Goal: Task Accomplishment & Management: Manage account settings

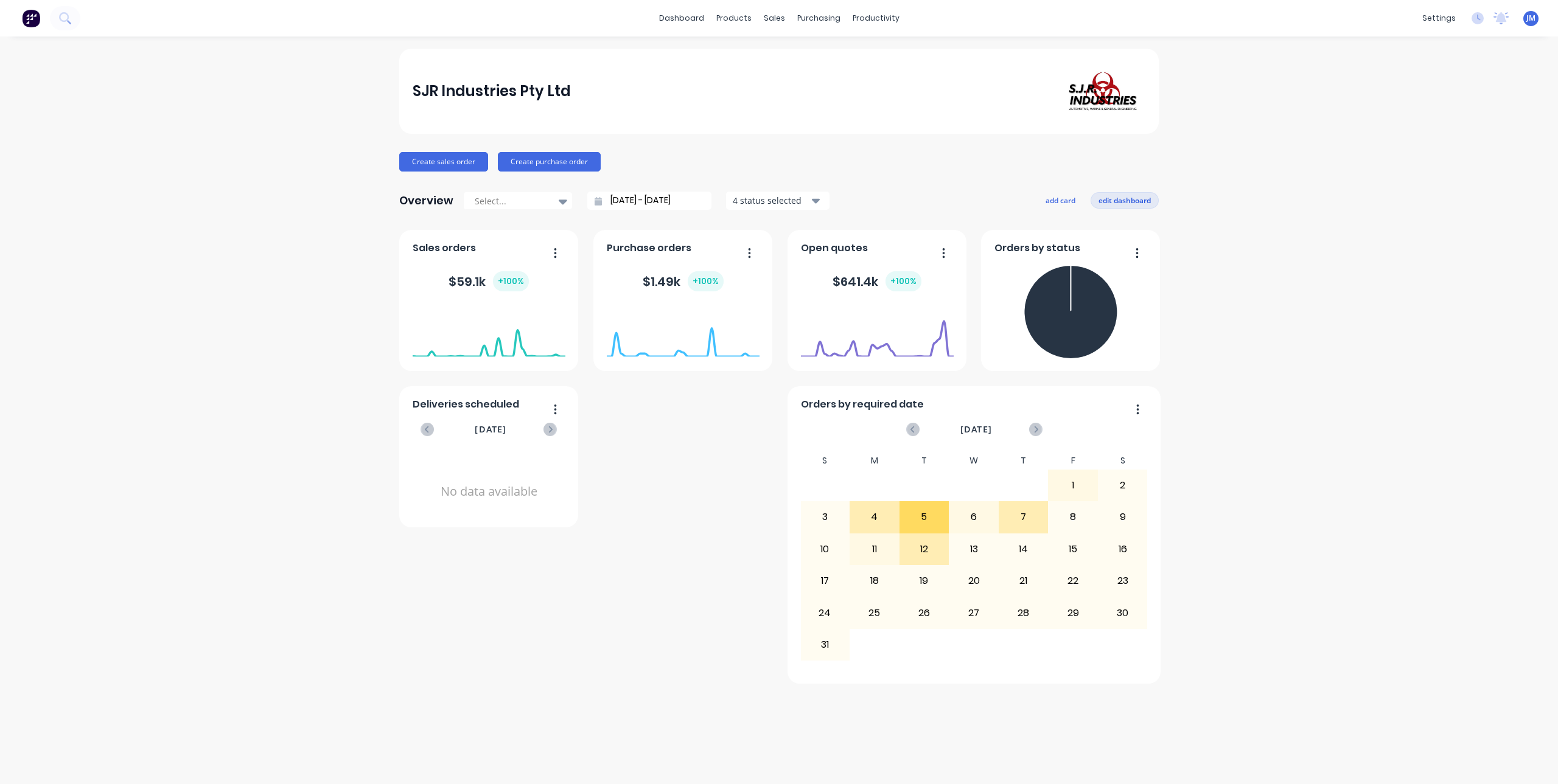
click at [1121, 201] on button "edit dashboard" at bounding box center [1124, 200] width 68 height 16
drag, startPoint x: 1135, startPoint y: 252, endPoint x: 1131, endPoint y: 265, distance: 13.6
click at [1131, 265] on icon "button" at bounding box center [1132, 266] width 3 height 12
click at [1066, 201] on button "add card" at bounding box center [1057, 200] width 45 height 16
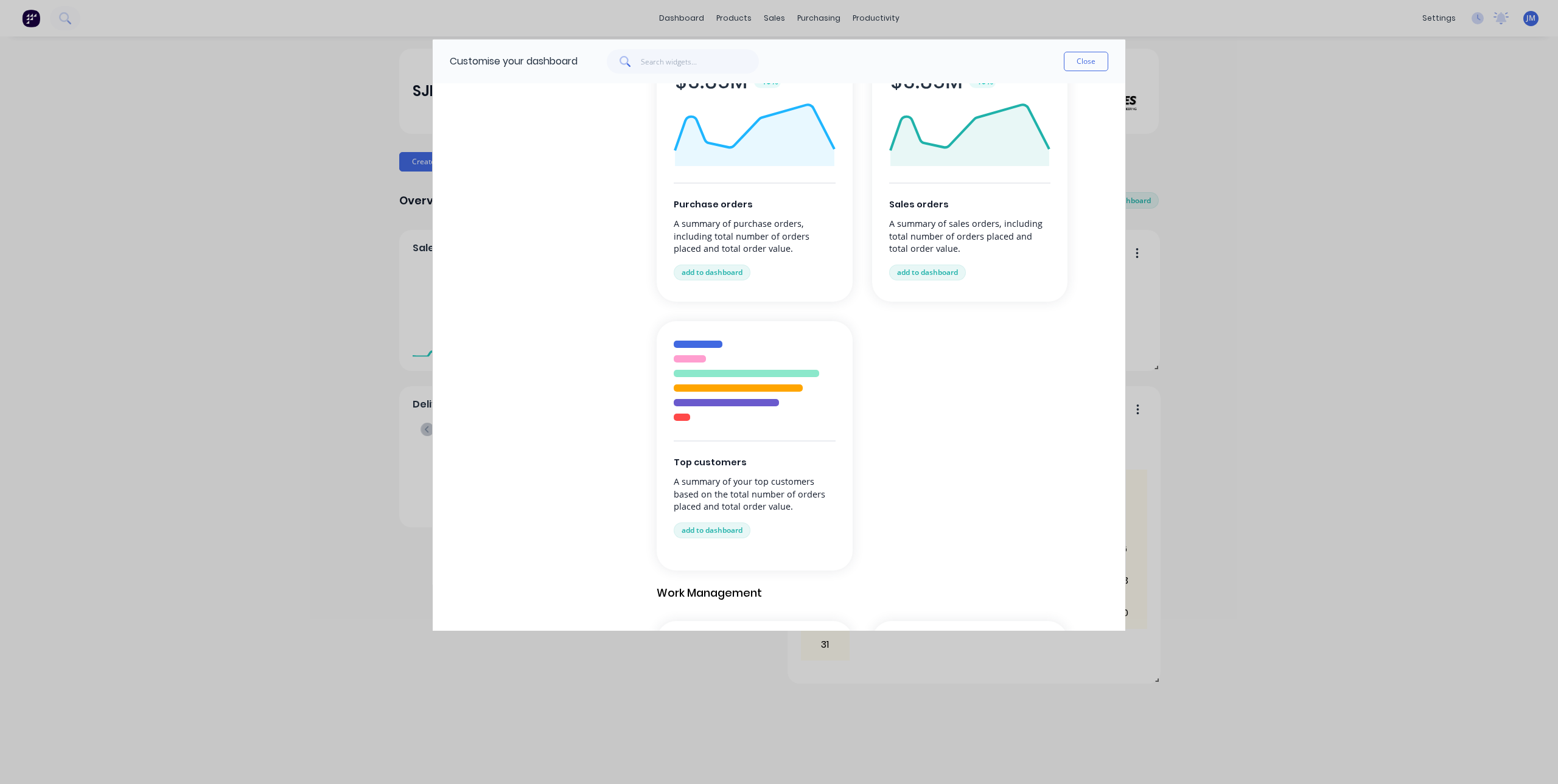
scroll to position [365, 0]
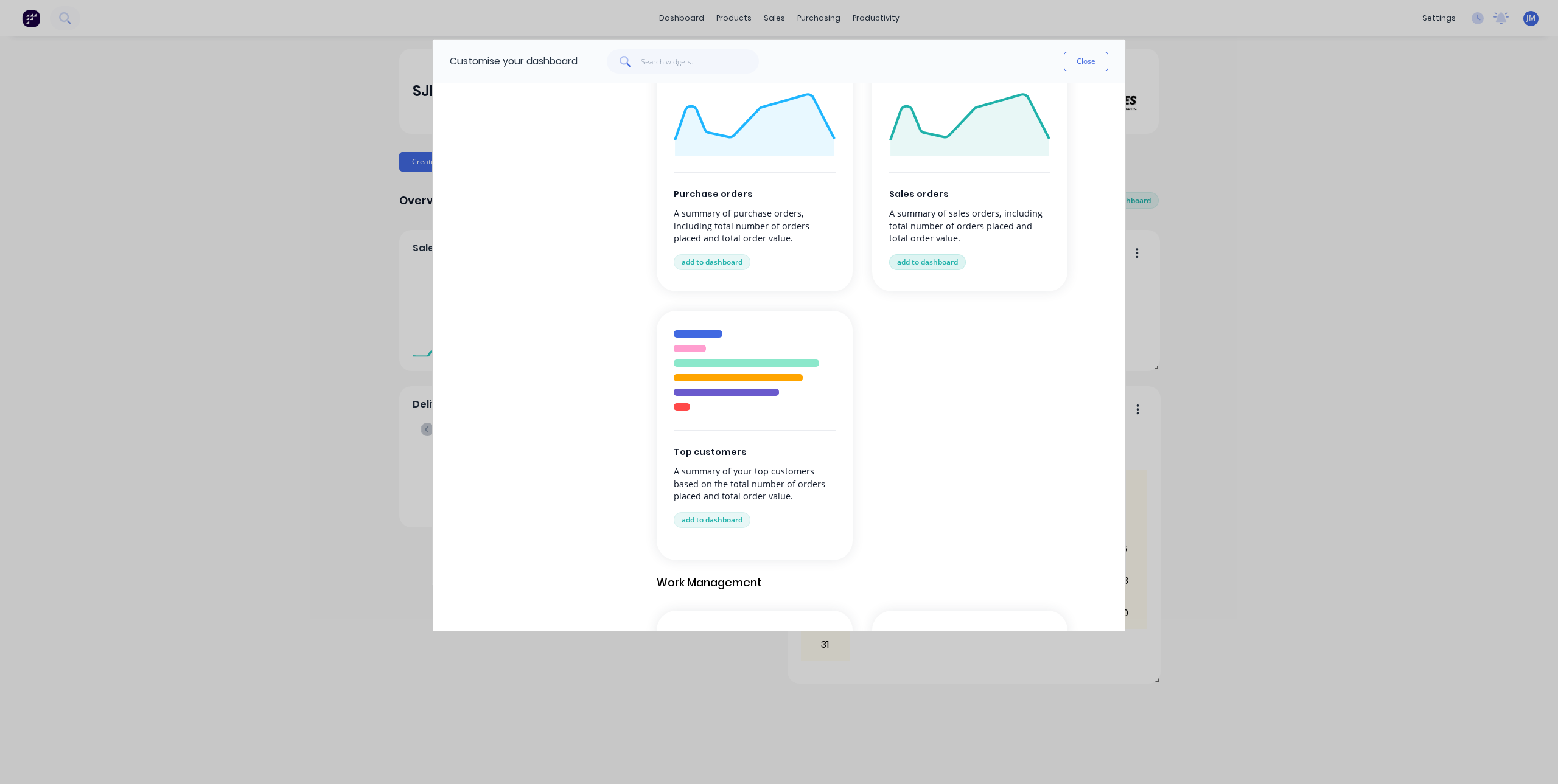
click at [938, 261] on button "add to dashboard" at bounding box center [927, 262] width 76 height 16
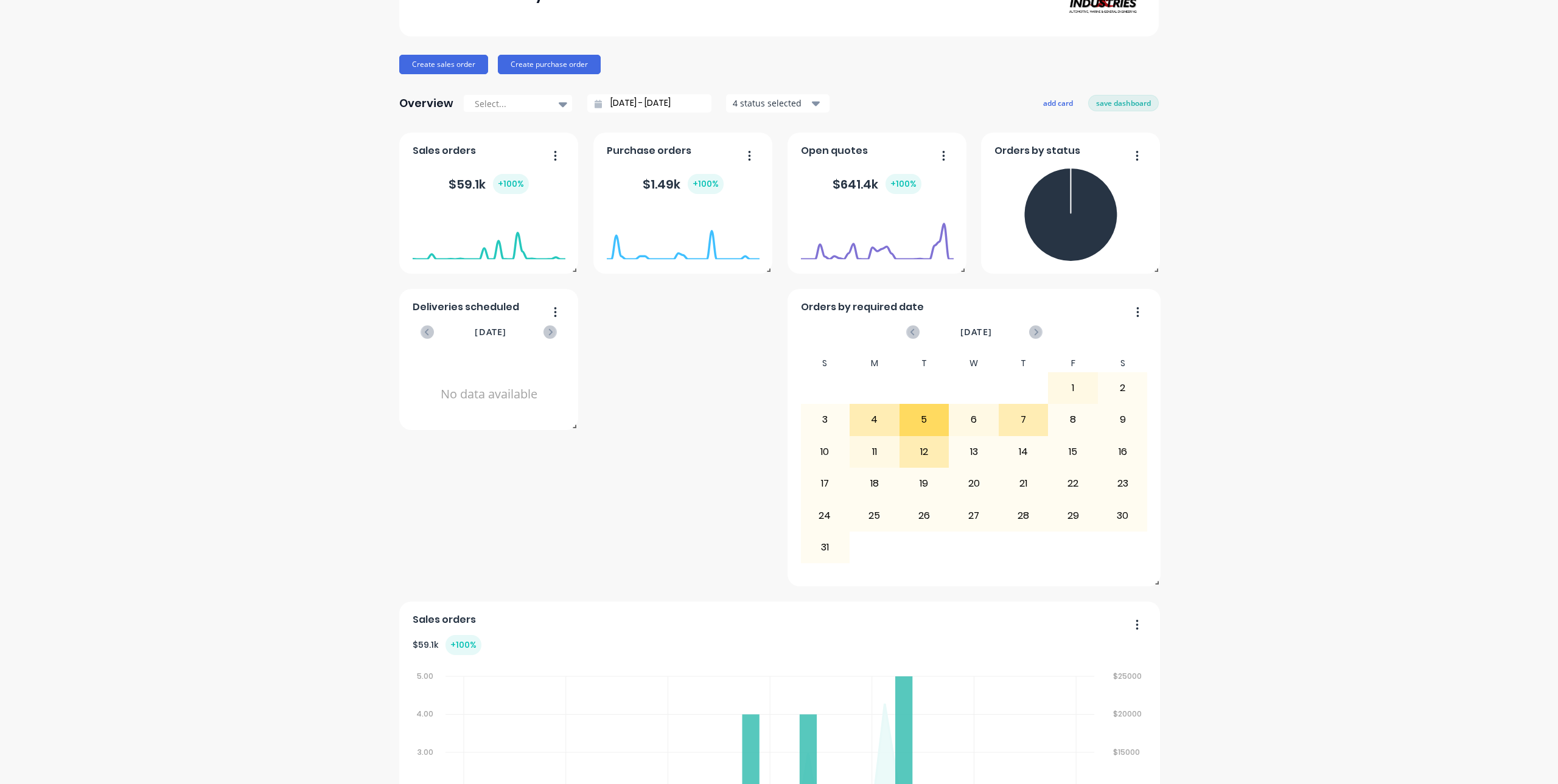
scroll to position [240, 0]
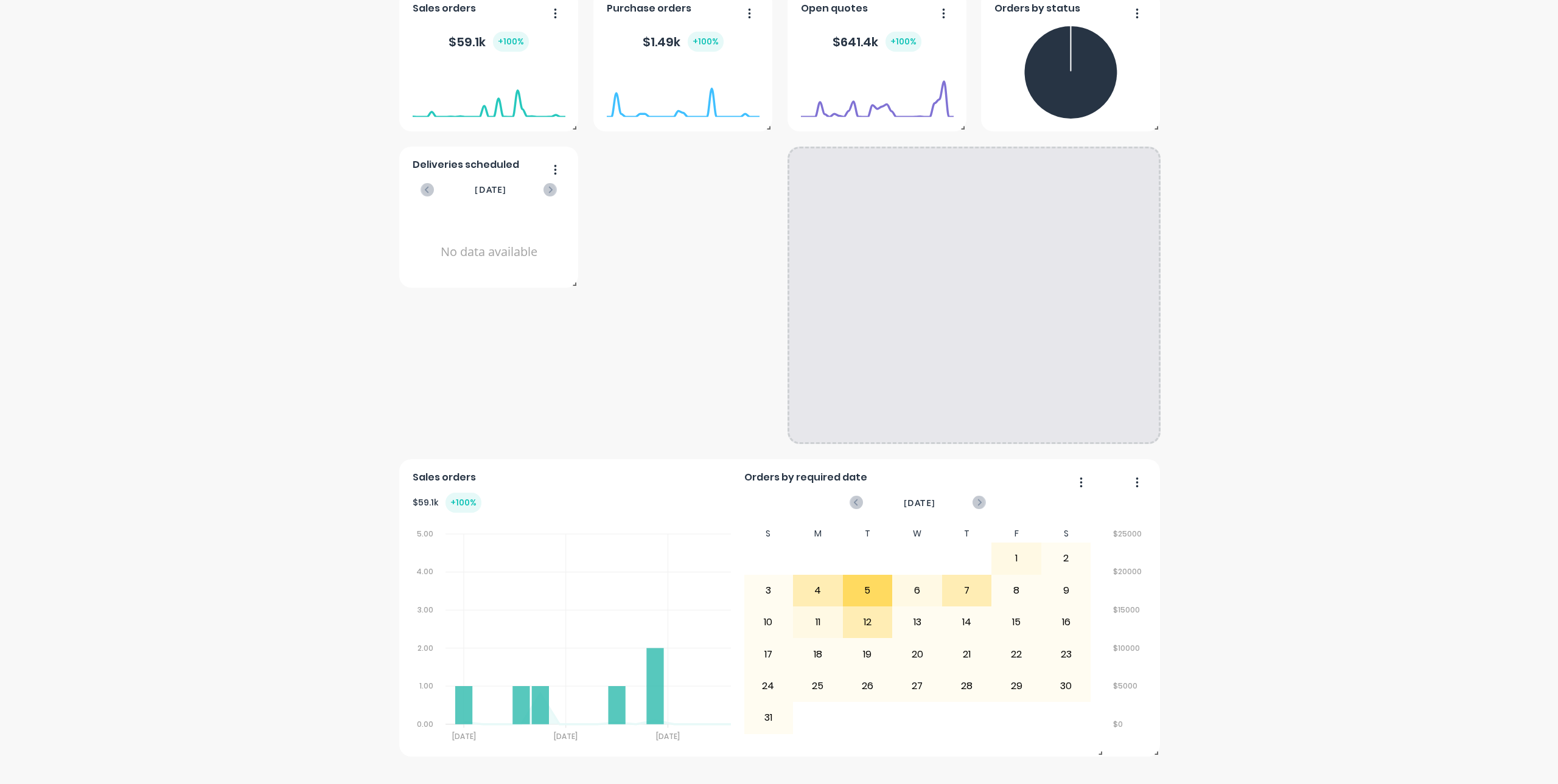
drag, startPoint x: 1132, startPoint y: 167, endPoint x: 1257, endPoint y: 813, distance: 658.0
click at [1257, 783] on html "dashboard products sales purchasing productivity dashboard products Product Cat…" at bounding box center [779, 392] width 1558 height 784
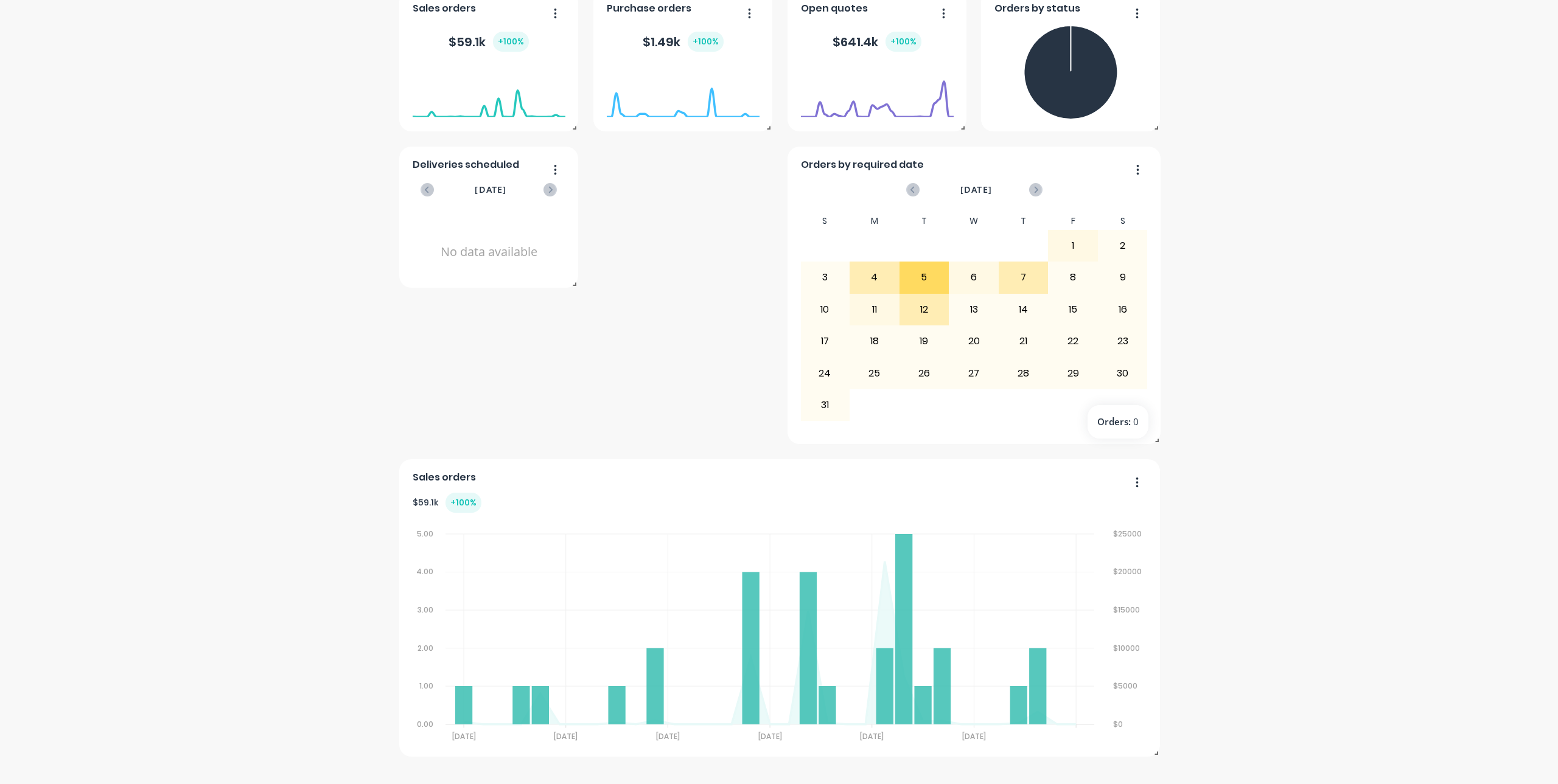
scroll to position [0, 0]
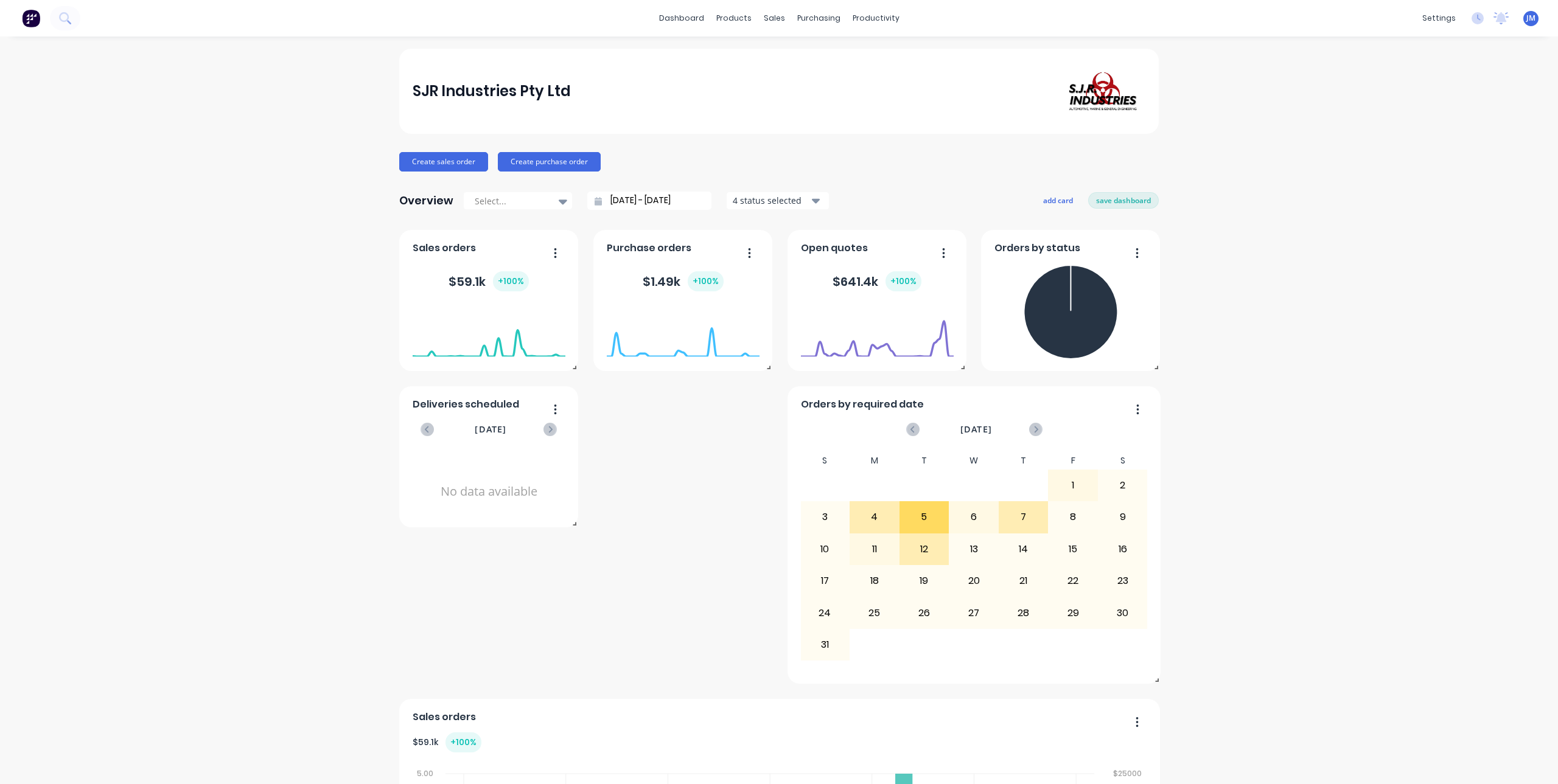
click at [812, 197] on icon "button" at bounding box center [815, 200] width 8 height 13
click at [855, 170] on div "Create sales order Create purchase order" at bounding box center [779, 162] width 760 height 19
click at [1127, 195] on button "save dashboard" at bounding box center [1123, 200] width 71 height 16
click at [1135, 259] on button "button" at bounding box center [1132, 253] width 25 height 19
click at [1092, 284] on div "Delete" at bounding box center [1087, 284] width 94 height 18
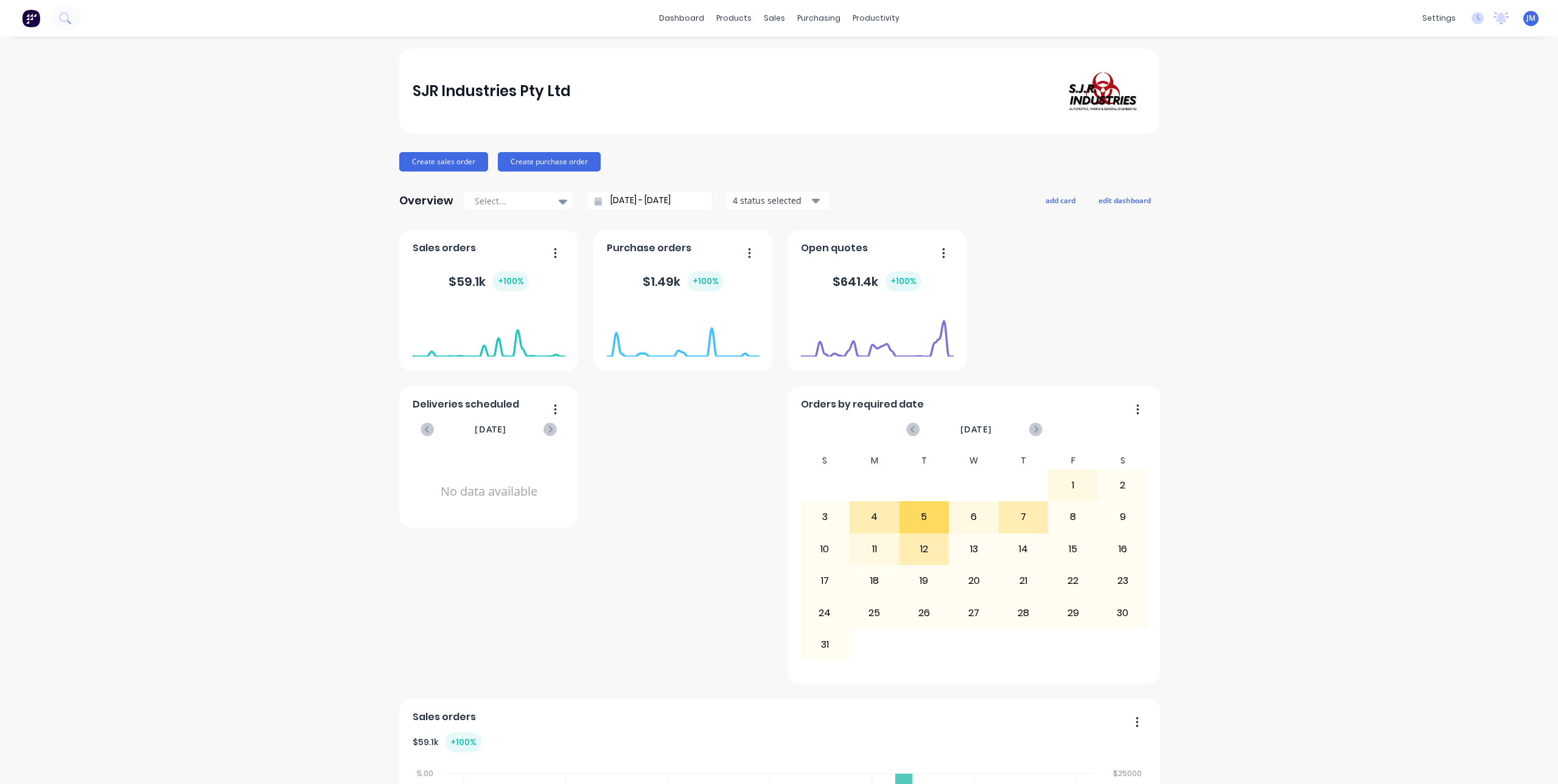
click at [941, 249] on button "button" at bounding box center [939, 253] width 25 height 19
click at [911, 291] on div "Delete" at bounding box center [894, 284] width 94 height 18
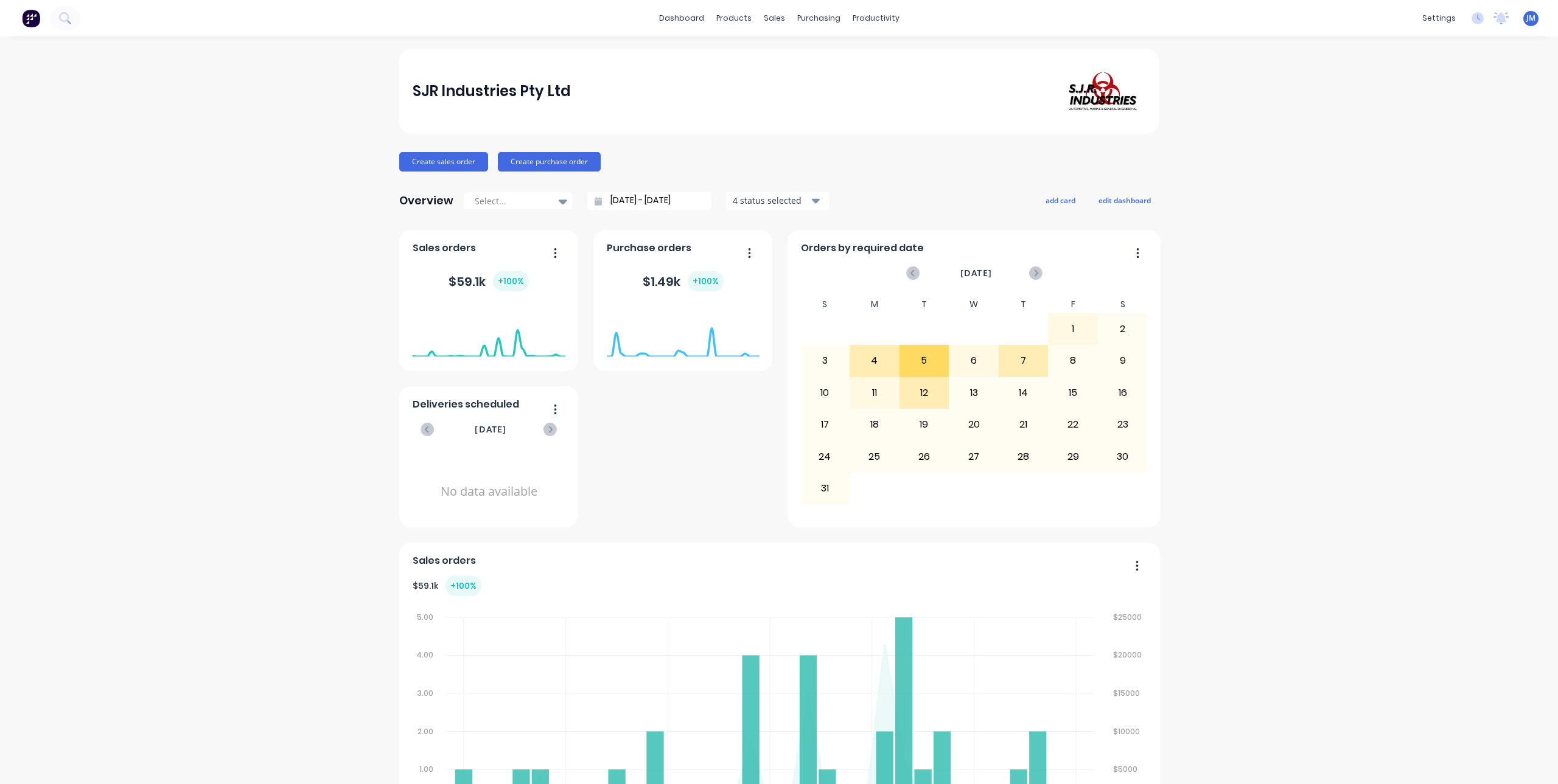
click at [751, 250] on button "button" at bounding box center [745, 253] width 25 height 19
click at [712, 291] on div "Delete" at bounding box center [700, 284] width 94 height 18
click at [555, 410] on div at bounding box center [489, 357] width 153 height 115
click at [548, 411] on div at bounding box center [489, 357] width 153 height 115
click at [551, 409] on div at bounding box center [489, 357] width 153 height 115
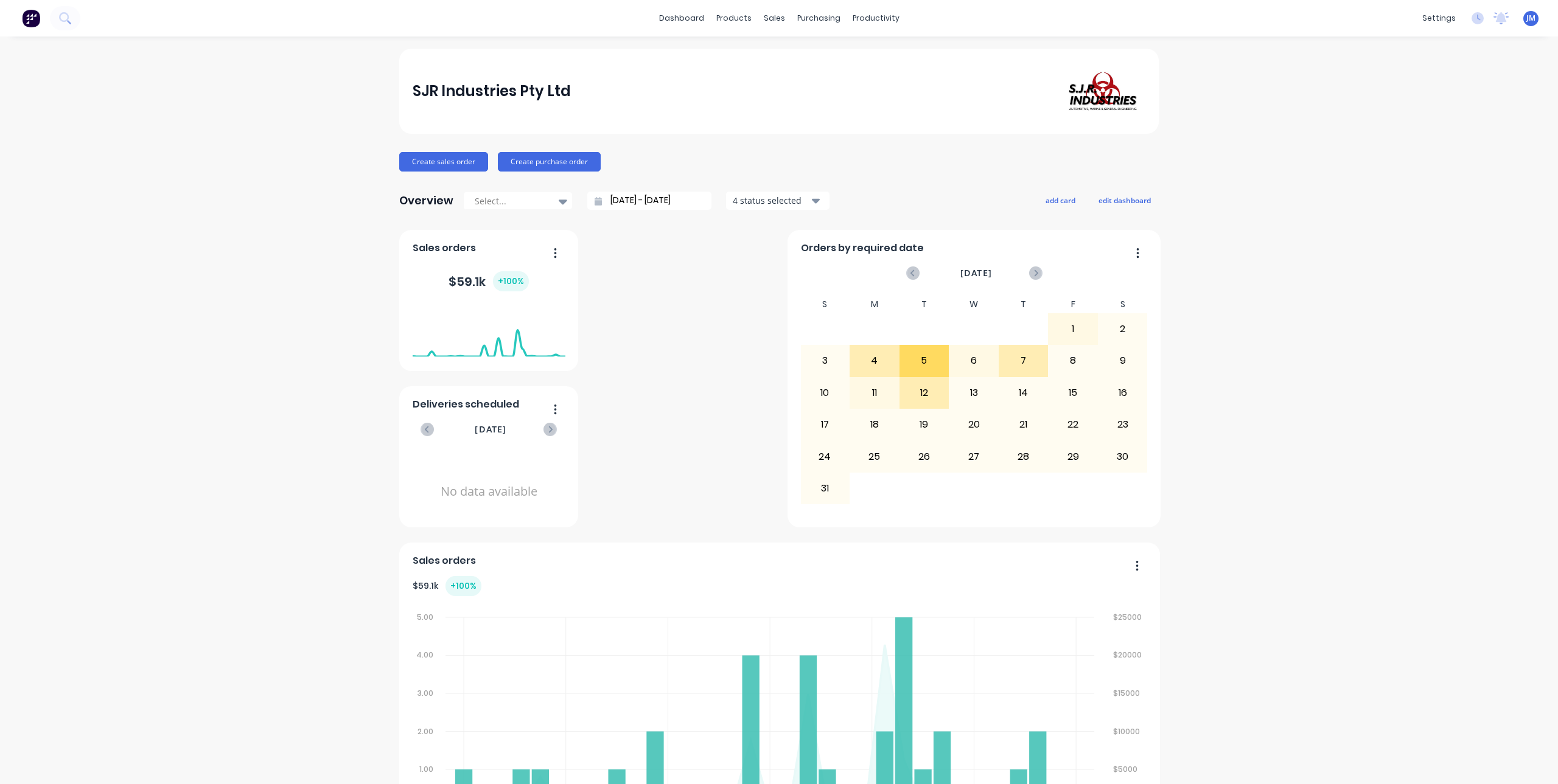
click at [549, 409] on div at bounding box center [489, 357] width 153 height 115
click at [554, 408] on div at bounding box center [489, 357] width 153 height 115
click at [1137, 254] on icon "button" at bounding box center [1138, 252] width 2 height 10
click at [1082, 290] on div "Delete" at bounding box center [1088, 284] width 94 height 18
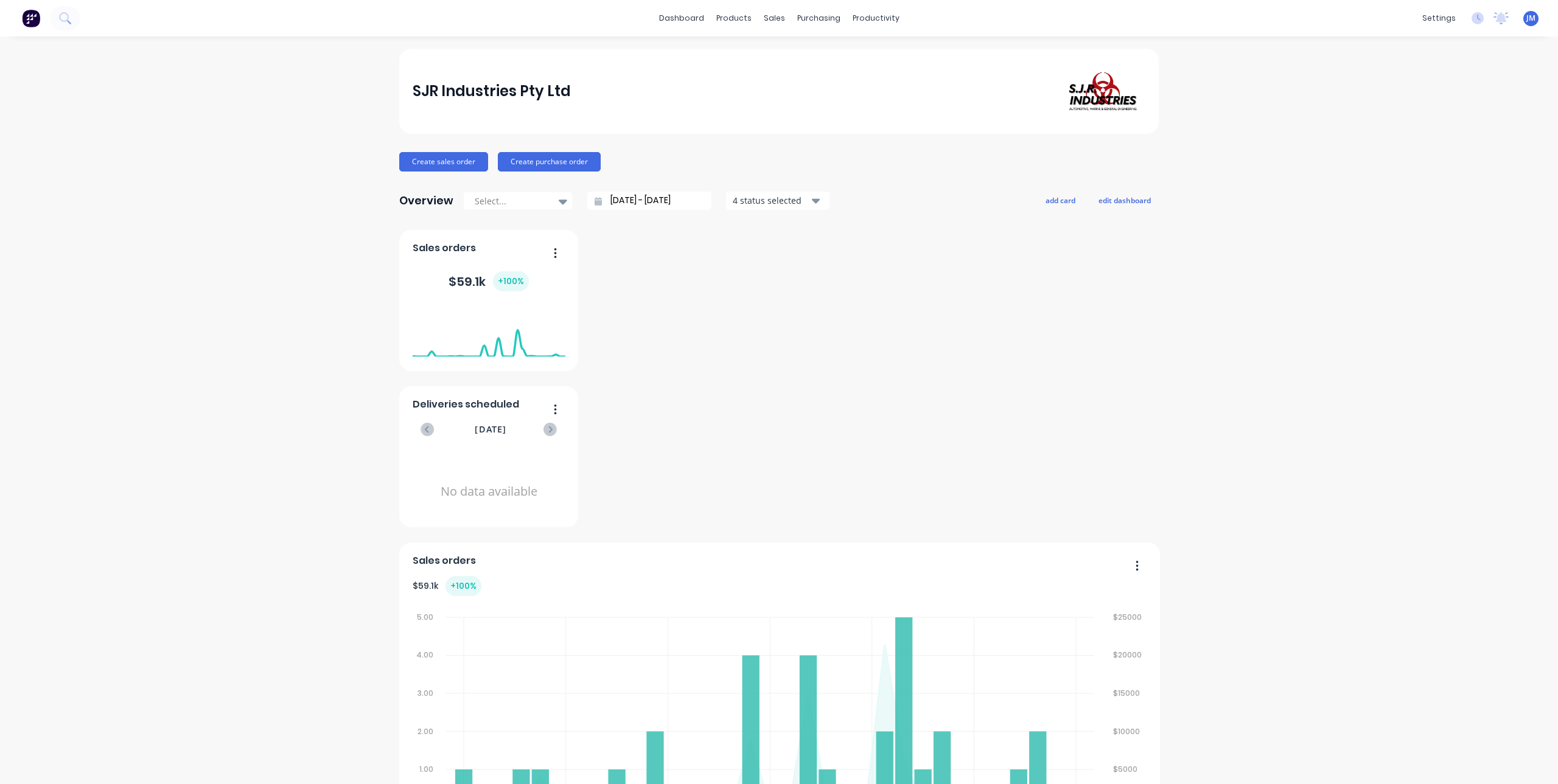
click at [551, 410] on div at bounding box center [489, 357] width 153 height 115
click at [1109, 201] on button "edit dashboard" at bounding box center [1124, 200] width 68 height 16
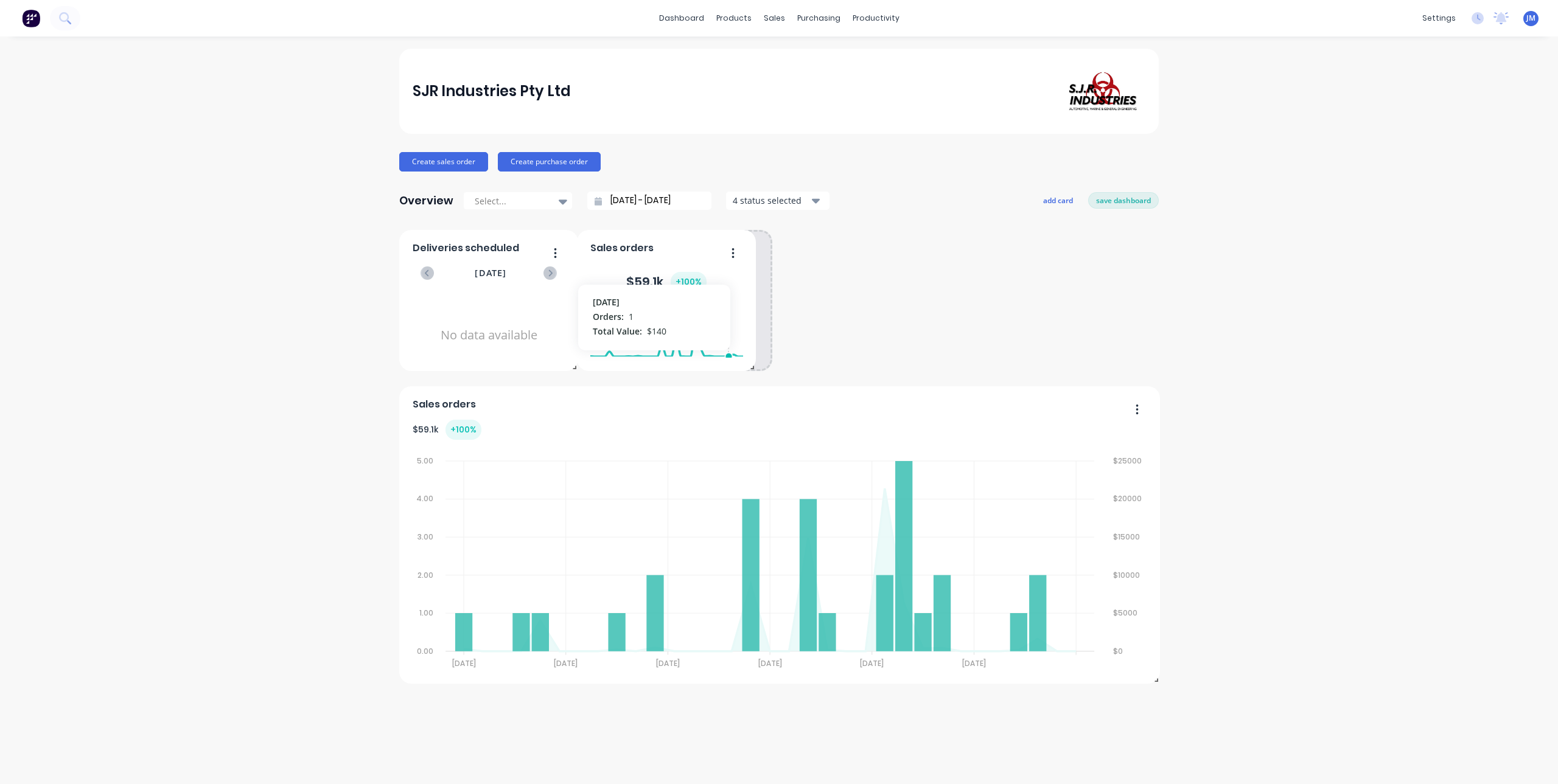
drag, startPoint x: 584, startPoint y: 396, endPoint x: 756, endPoint y: 342, distance: 180.3
click at [1117, 197] on button "save dashboard" at bounding box center [1123, 200] width 71 height 16
click at [555, 255] on icon "button" at bounding box center [555, 253] width 3 height 12
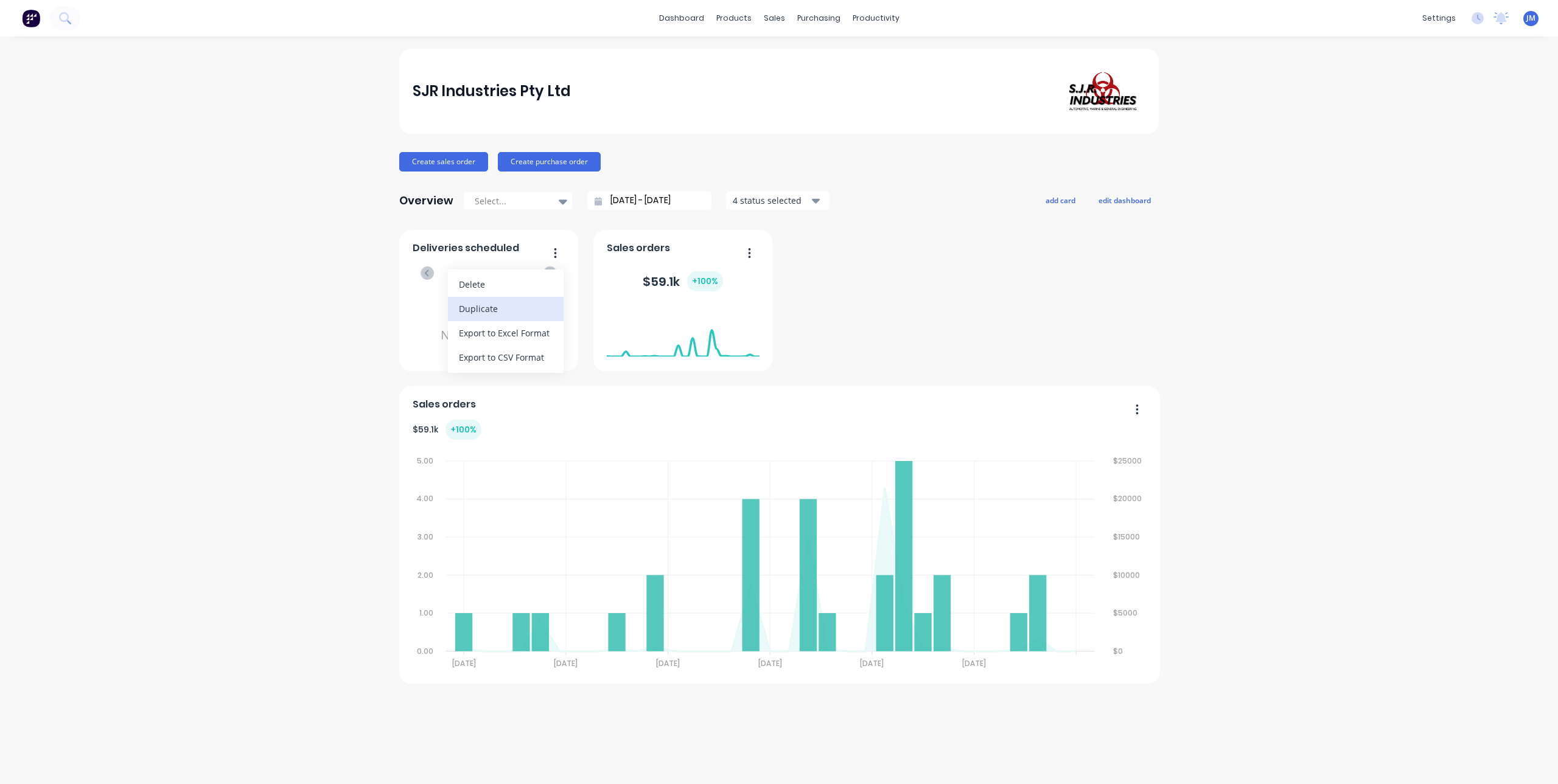
click at [515, 310] on div "Duplicate" at bounding box center [506, 309] width 94 height 18
click at [554, 254] on icon "button" at bounding box center [555, 253] width 3 height 12
drag, startPoint x: 517, startPoint y: 284, endPoint x: 544, endPoint y: 301, distance: 31.9
click at [516, 284] on div "Delete" at bounding box center [506, 284] width 94 height 18
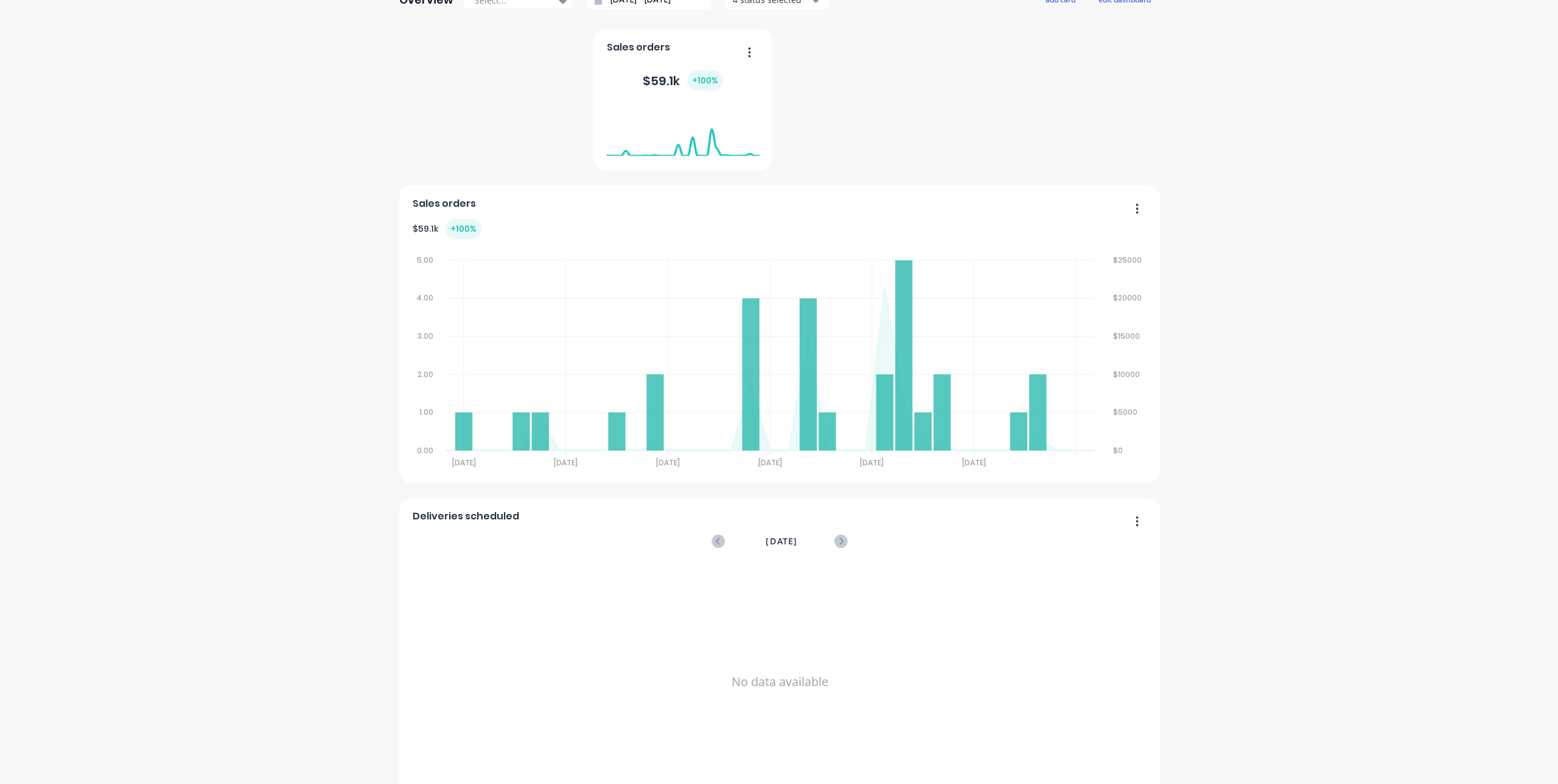
scroll to position [224, 0]
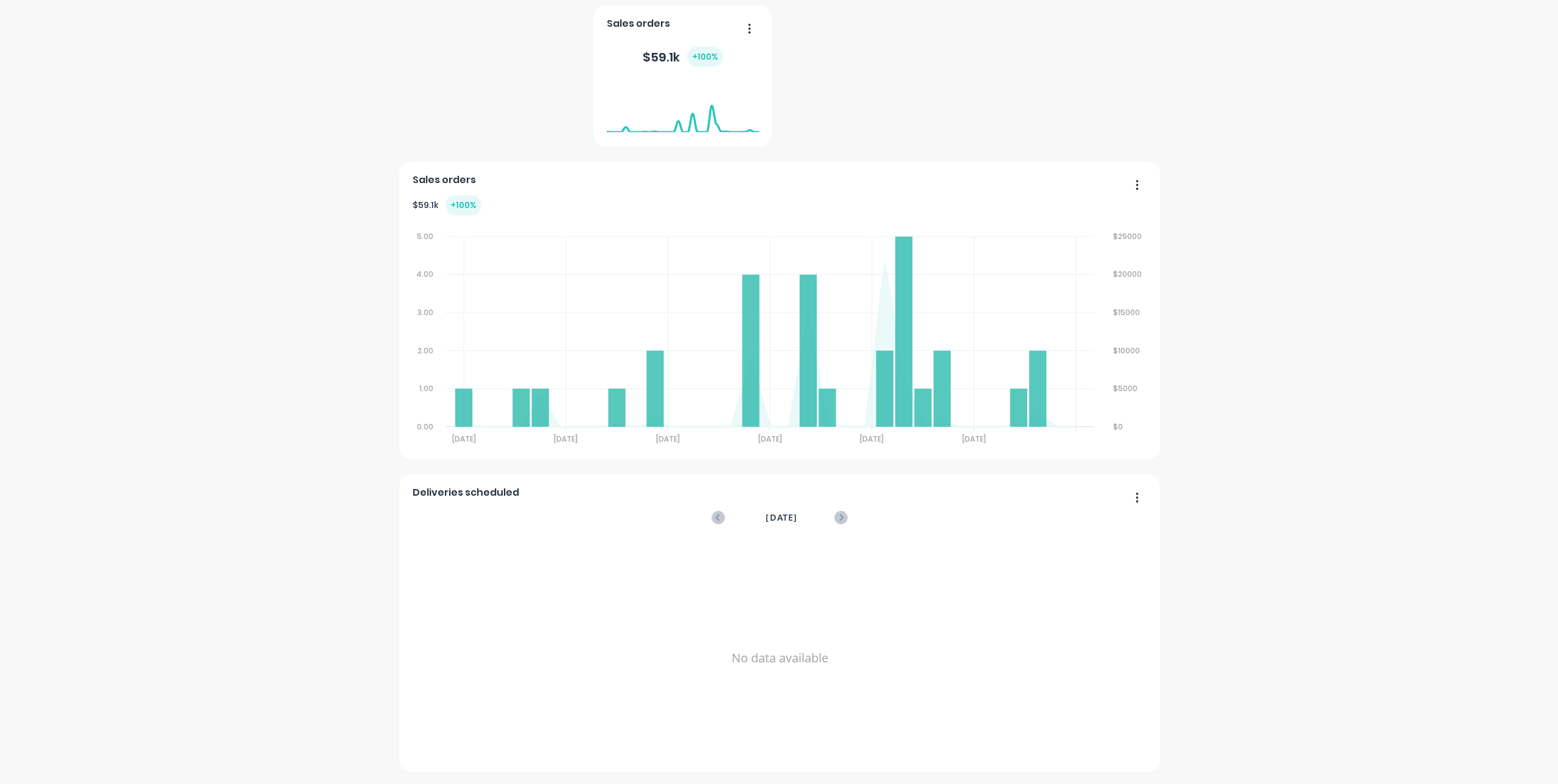
click at [1135, 496] on icon "button" at bounding box center [1137, 497] width 3 height 12
click at [1101, 538] on div "Delete" at bounding box center [1087, 529] width 94 height 18
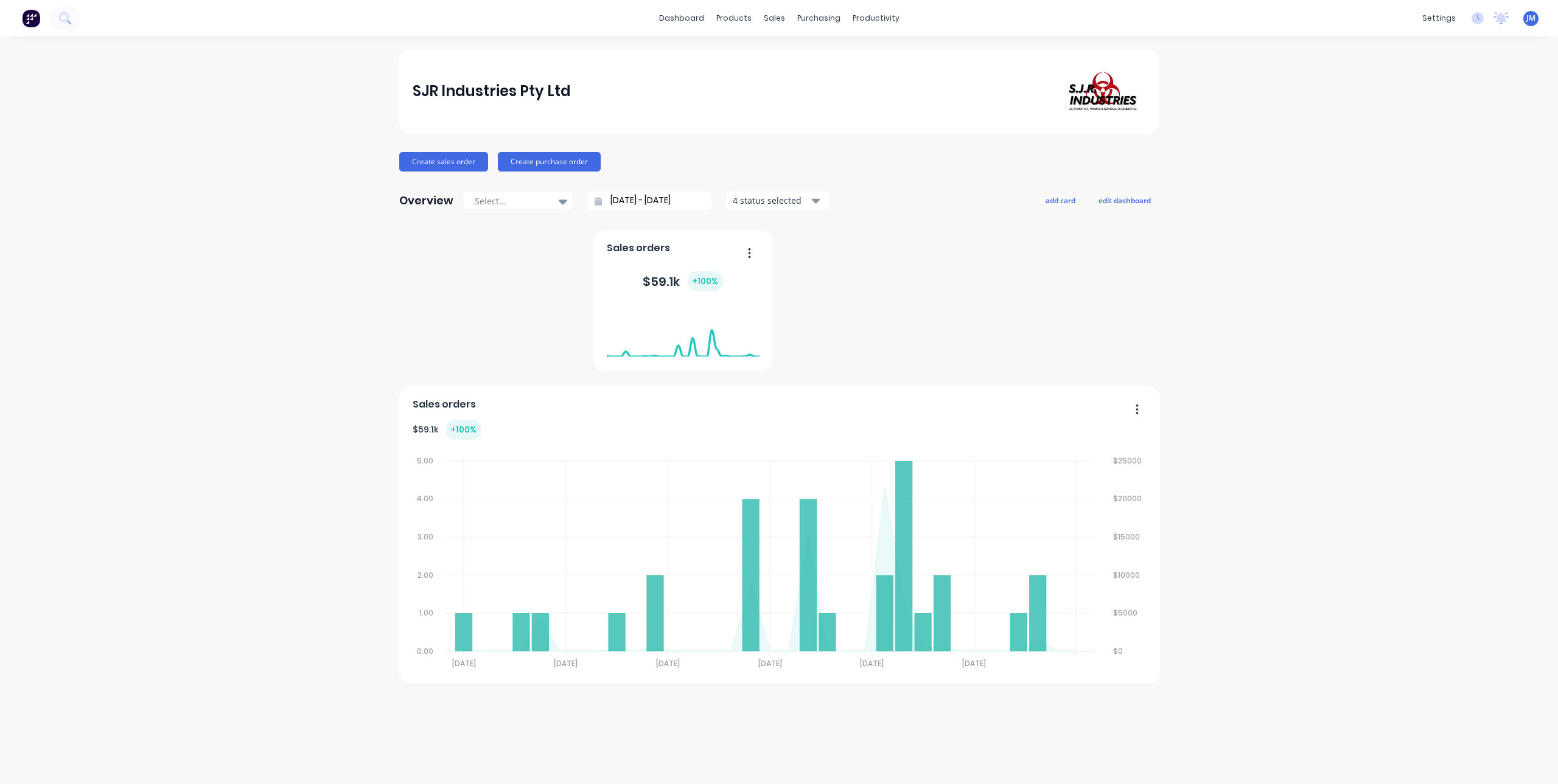
scroll to position [0, 0]
click at [752, 255] on button "button" at bounding box center [745, 253] width 25 height 19
click at [723, 278] on div "Delete" at bounding box center [700, 284] width 94 height 18
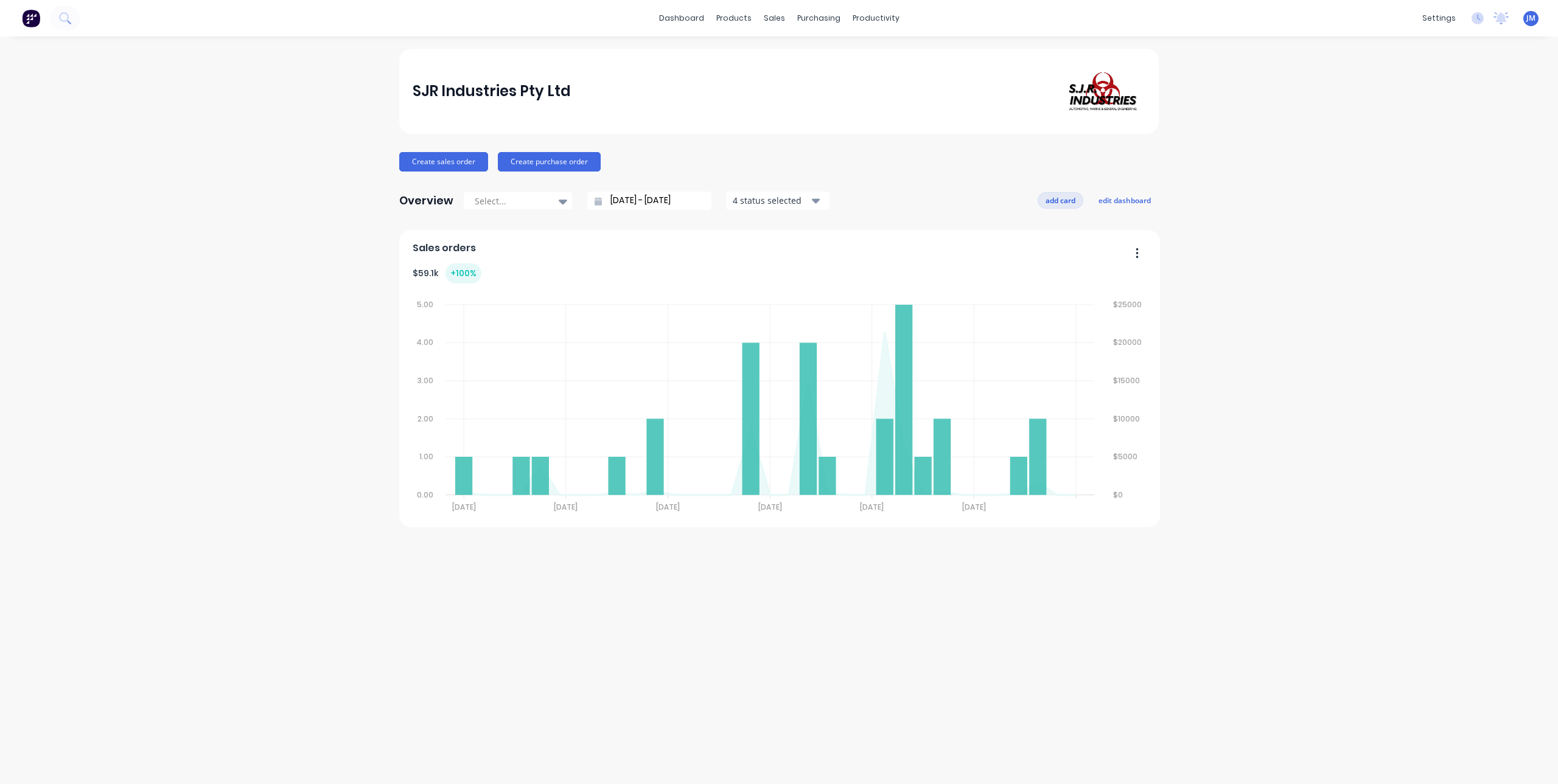
click at [1061, 199] on button "add card" at bounding box center [1060, 200] width 45 height 16
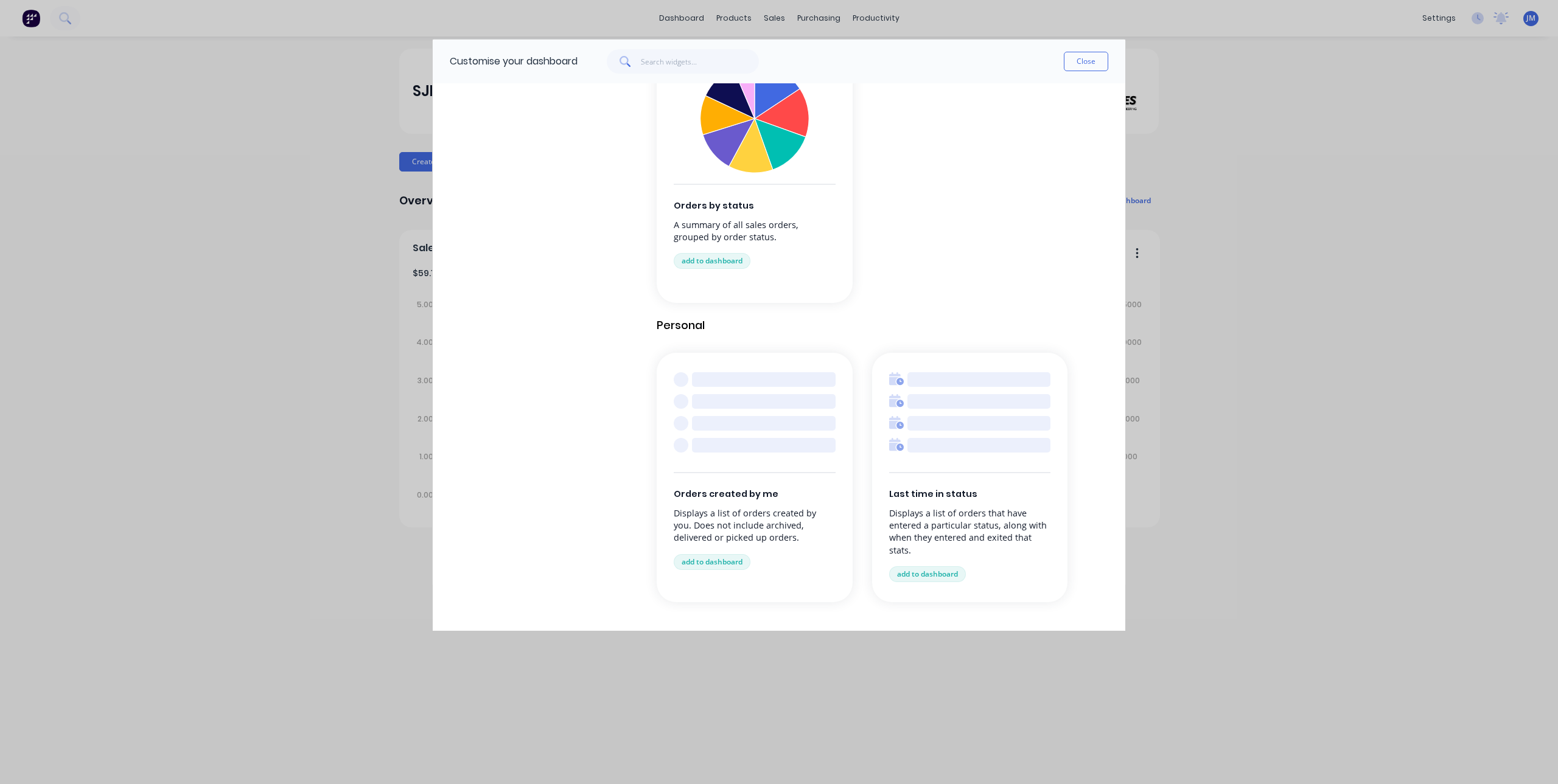
scroll to position [1197, 0]
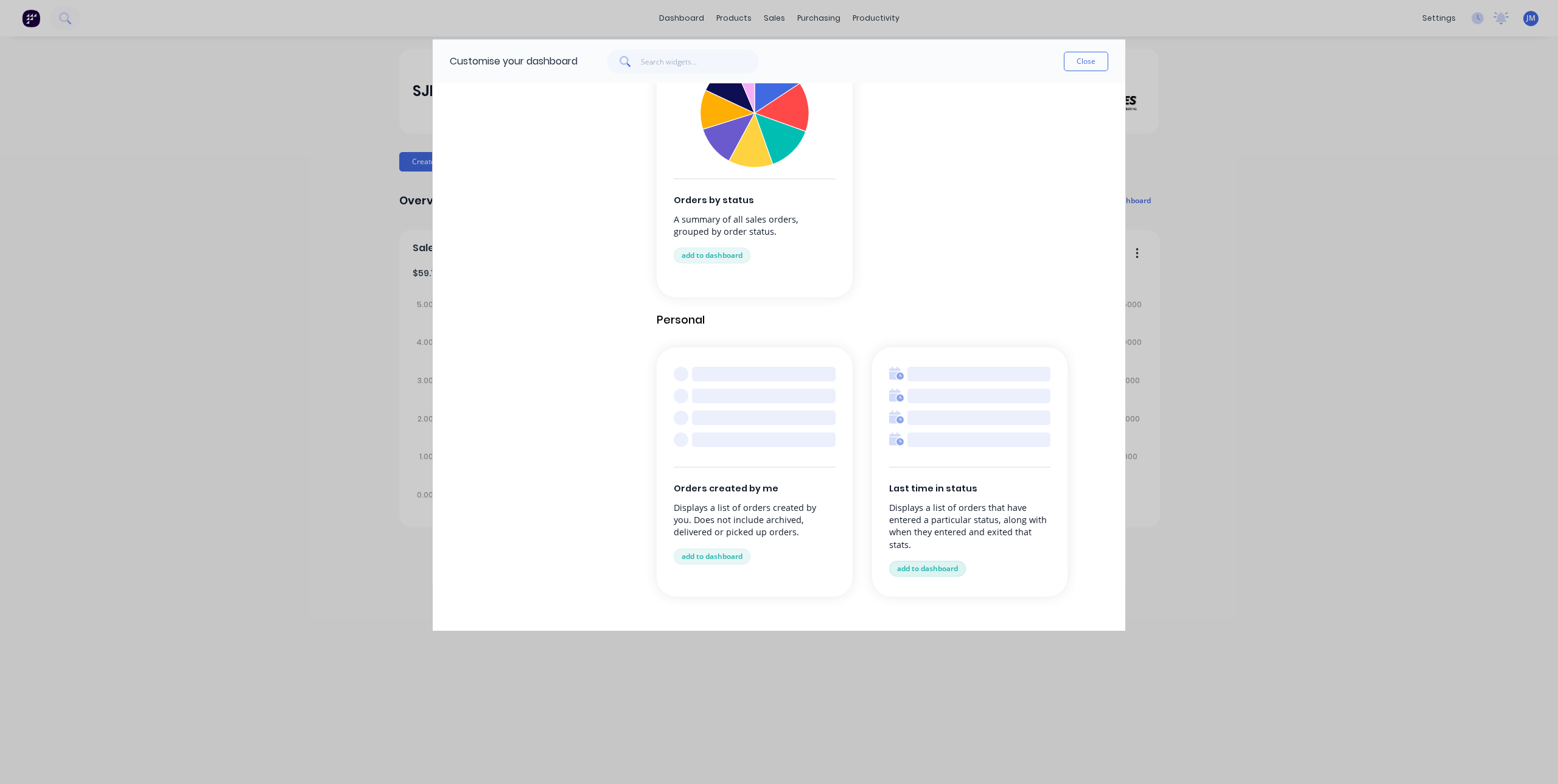
click at [931, 572] on button "add to dashboard" at bounding box center [927, 568] width 76 height 16
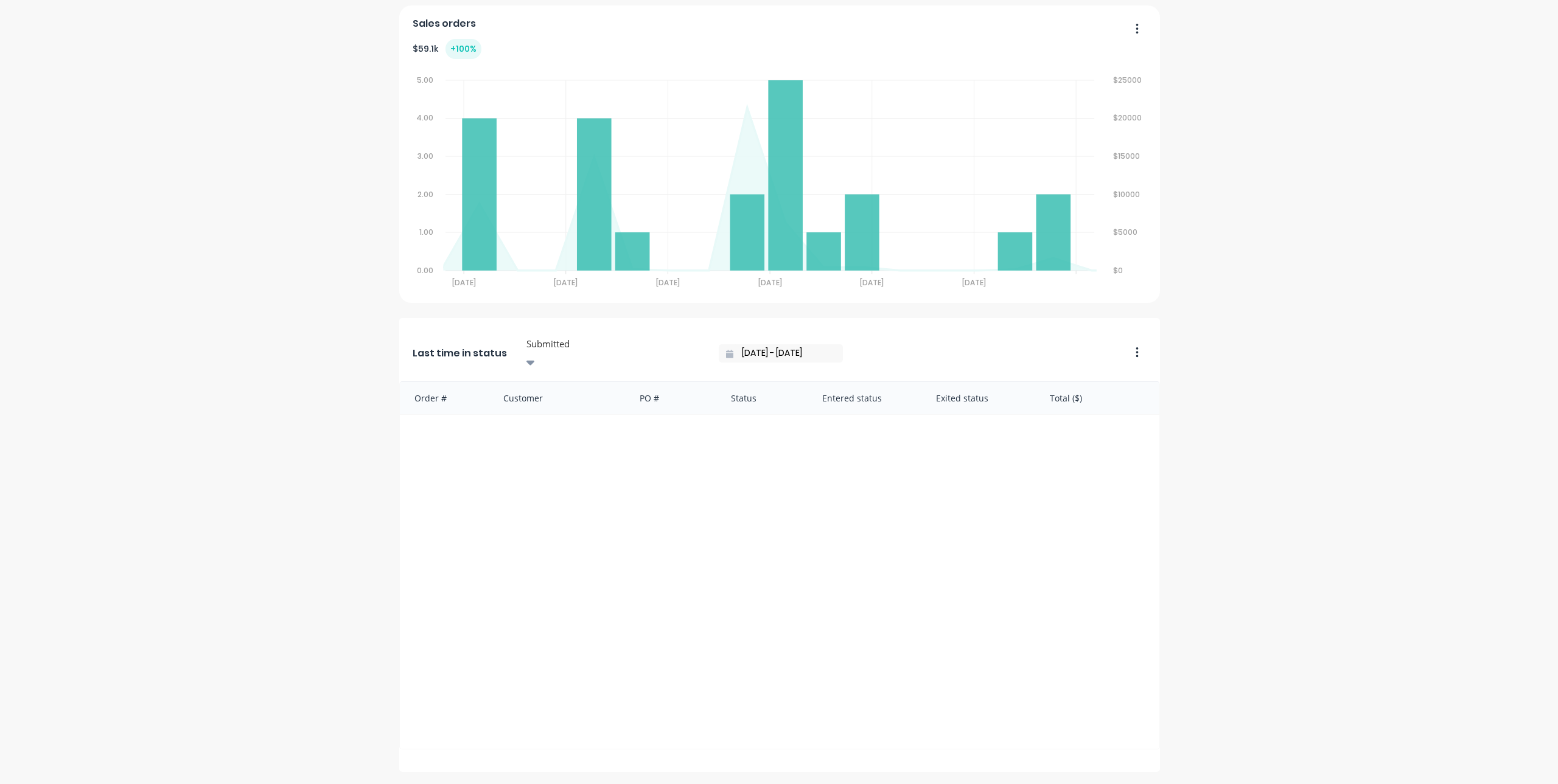
scroll to position [0, 0]
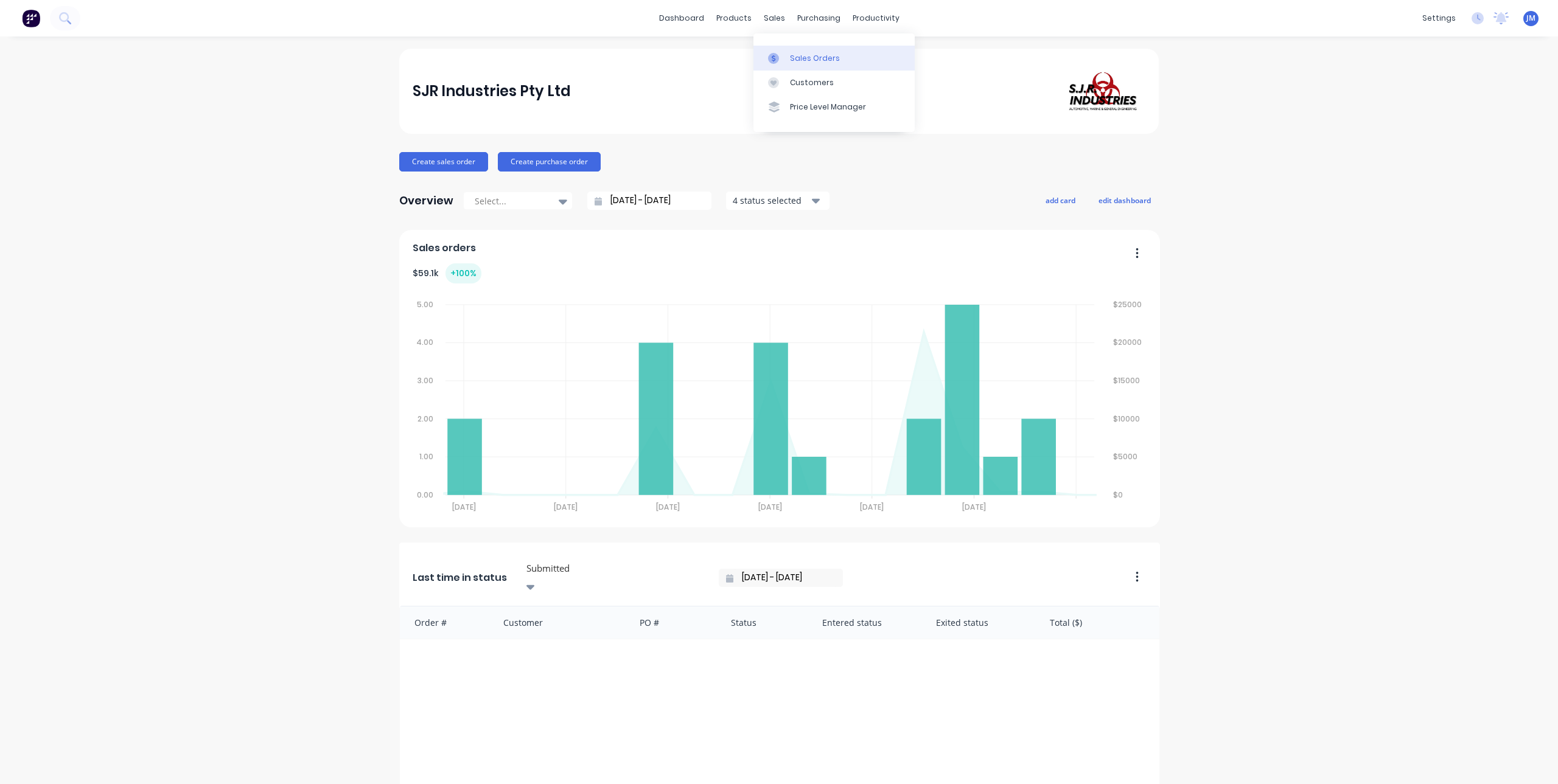
click at [791, 56] on div "Sales Orders" at bounding box center [815, 58] width 50 height 11
